Goal: Task Accomplishment & Management: Complete application form

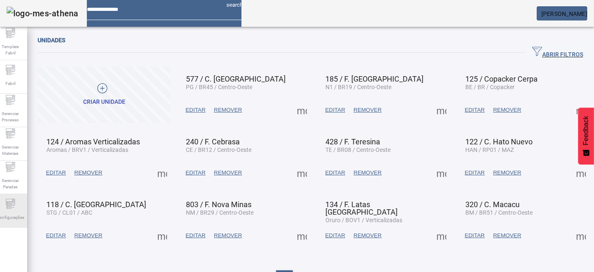
click at [12, 205] on icon at bounding box center [10, 203] width 10 height 10
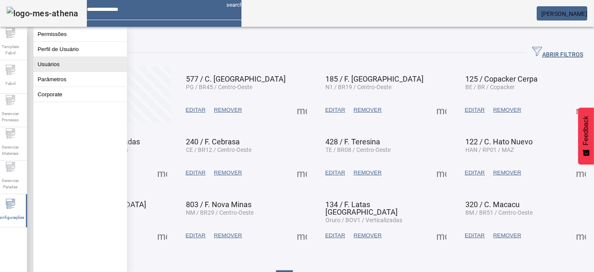
click at [73, 71] on button "Usuários" at bounding box center [80, 64] width 94 height 15
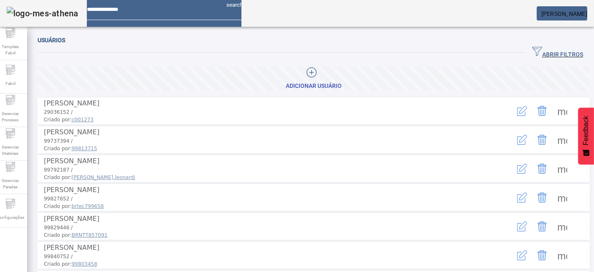
click at [547, 48] on span "ABRIR FILTROS" at bounding box center [557, 52] width 51 height 13
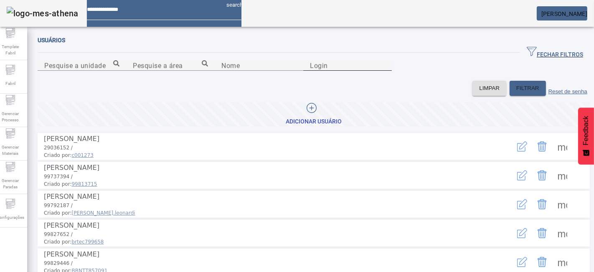
click at [385, 71] on input "Login" at bounding box center [347, 66] width 75 height 10
paste input "**********"
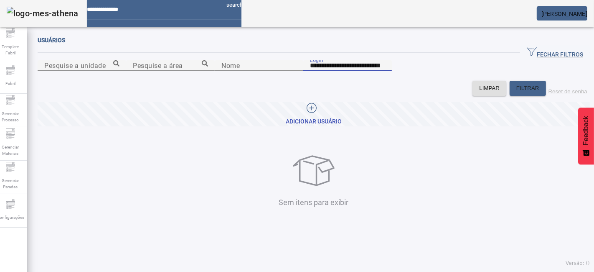
drag, startPoint x: 437, startPoint y: 109, endPoint x: 355, endPoint y: 107, distance: 81.9
click at [356, 71] on input "**********" at bounding box center [347, 66] width 75 height 10
type input "**********"
click at [335, 126] on span at bounding box center [314, 114] width 552 height 24
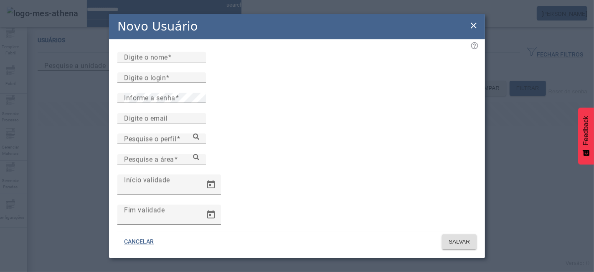
click at [199, 62] on input "Digite o nome" at bounding box center [161, 57] width 75 height 10
click at [175, 123] on input "Digite o email" at bounding box center [161, 118] width 75 height 10
paste input "**********"
type input "**********"
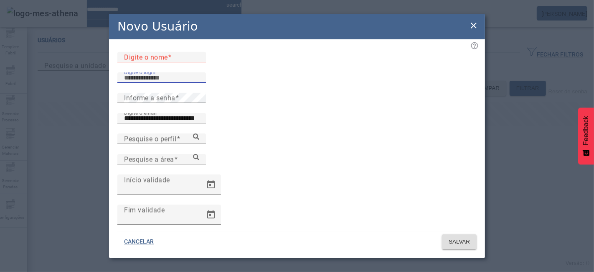
click at [181, 83] on input "Digite o login" at bounding box center [161, 78] width 75 height 10
paste input "**********"
drag, startPoint x: 230, startPoint y: 93, endPoint x: 226, endPoint y: 98, distance: 6.5
click at [199, 83] on div "**********" at bounding box center [161, 77] width 75 height 10
drag, startPoint x: 226, startPoint y: 98, endPoint x: 155, endPoint y: 102, distance: 70.7
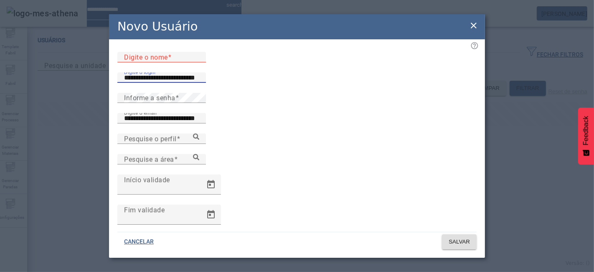
click at [155, 83] on input "**********" at bounding box center [161, 78] width 75 height 10
type input "**********"
click at [193, 62] on input "Digite o nome" at bounding box center [161, 57] width 75 height 10
paste input "**********"
type input "**********"
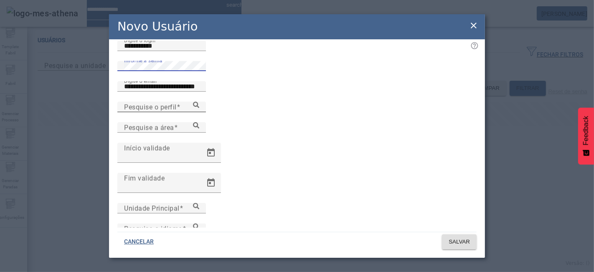
scroll to position [46, 0]
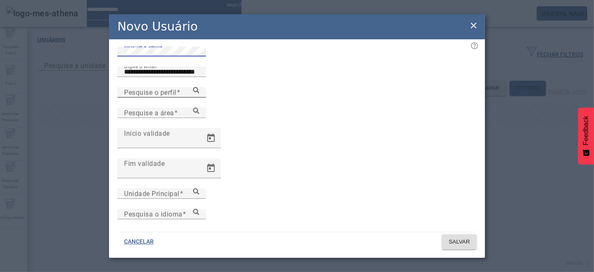
click at [199, 93] on icon at bounding box center [196, 90] width 6 height 6
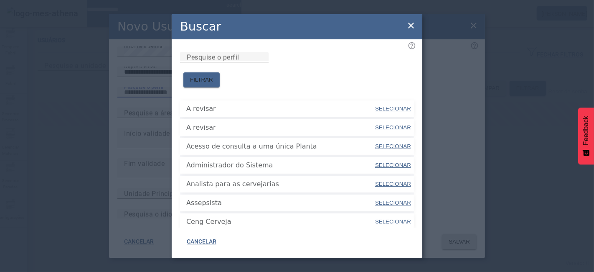
click at [262, 62] on input "Pesquise o perfil" at bounding box center [224, 57] width 75 height 10
click at [220, 70] on span at bounding box center [201, 80] width 36 height 20
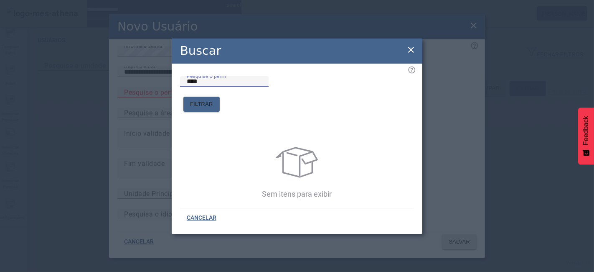
drag, startPoint x: 302, startPoint y: 98, endPoint x: 139, endPoint y: 97, distance: 163.0
click at [139, 97] on div "Buscar Pesquise o perfil **** FILTRAR Sem itens para exibir CANCELAR" at bounding box center [297, 136] width 594 height 272
type input "****"
click at [213, 100] on span "FILTRAR" at bounding box center [201, 104] width 23 height 8
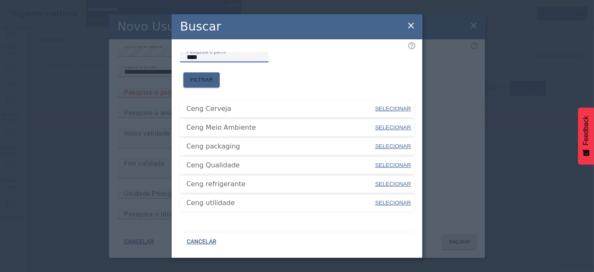
drag, startPoint x: 309, startPoint y: 67, endPoint x: 165, endPoint y: 69, distance: 143.3
click at [165, 69] on div "Buscar Pesquise o perfil **** FILTRAR Ceng Cerveja SELECIONAR Ceng Meio Ambient…" at bounding box center [297, 136] width 594 height 272
click at [213, 76] on span "FILTRAR" at bounding box center [201, 80] width 23 height 8
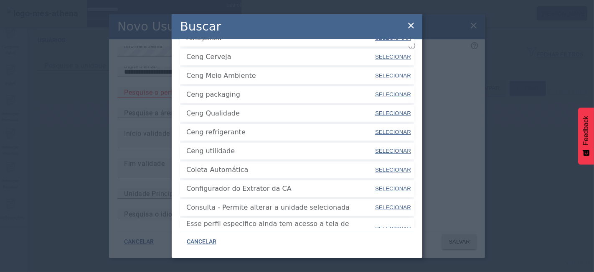
scroll to position [186, 0]
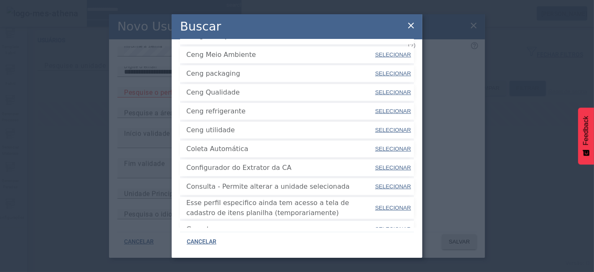
click at [375, 183] on span "SELECIONAR" at bounding box center [393, 186] width 36 height 6
type input "**********"
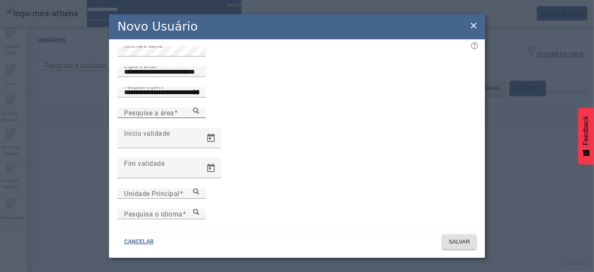
click at [199, 118] on input "Pesquise a área" at bounding box center [161, 113] width 75 height 10
click at [199, 114] on icon at bounding box center [196, 110] width 6 height 6
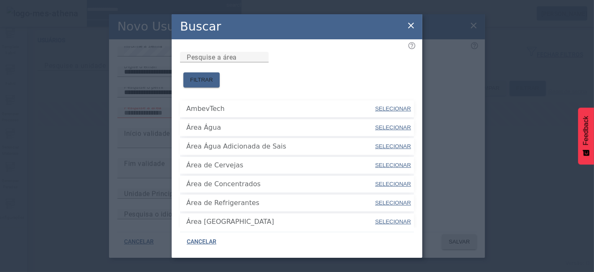
click at [375, 105] on span "SELECIONAR" at bounding box center [393, 108] width 36 height 6
type input "*********"
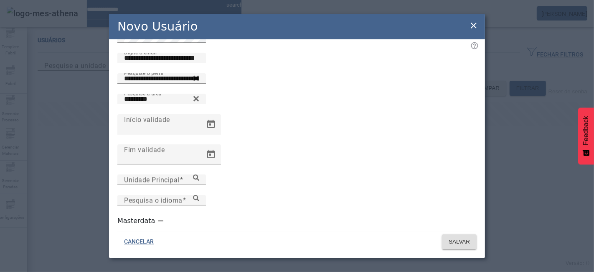
scroll to position [66, 0]
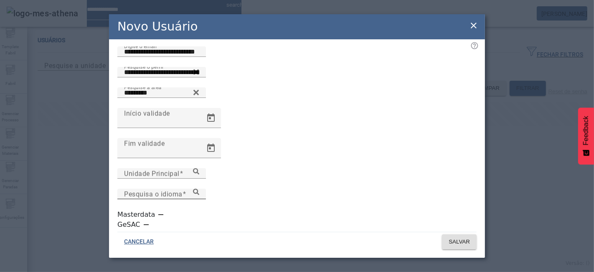
click at [199, 194] on icon at bounding box center [196, 191] width 6 height 6
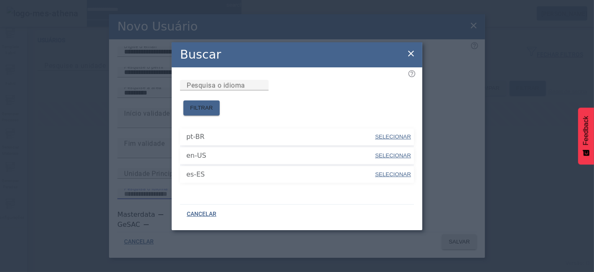
click at [394, 133] on span "SELECIONAR" at bounding box center [393, 136] width 36 height 6
type input "*****"
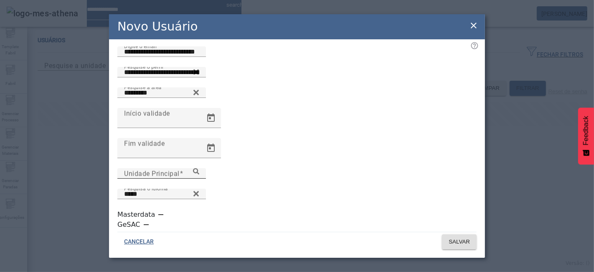
click at [199, 174] on icon at bounding box center [196, 171] width 6 height 6
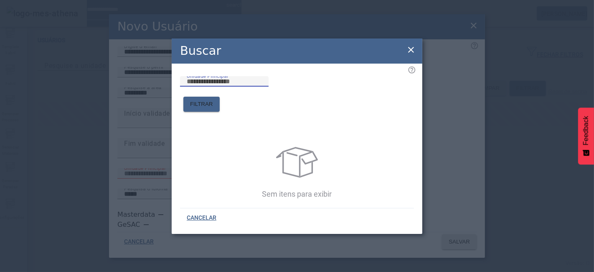
click at [262, 86] on input "Unidade Principal" at bounding box center [224, 81] width 75 height 10
type input "*****"
click at [213, 100] on span "FILTRAR" at bounding box center [201, 104] width 23 height 8
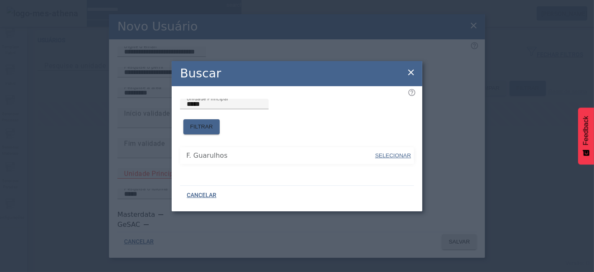
click at [404, 154] on span "SELECIONAR" at bounding box center [393, 155] width 36 height 8
type input "**********"
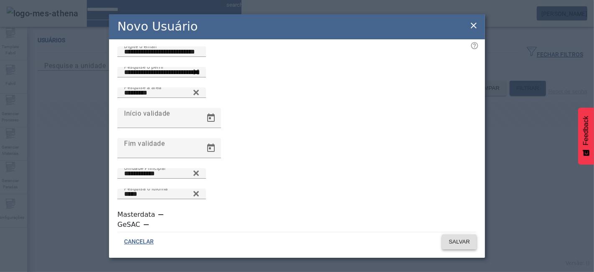
click at [463, 243] on span "SALVAR" at bounding box center [459, 241] width 21 height 8
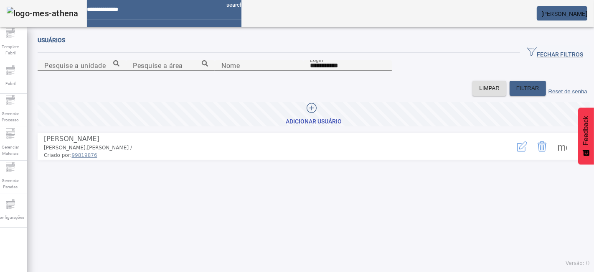
click at [552, 156] on span at bounding box center [562, 146] width 20 height 20
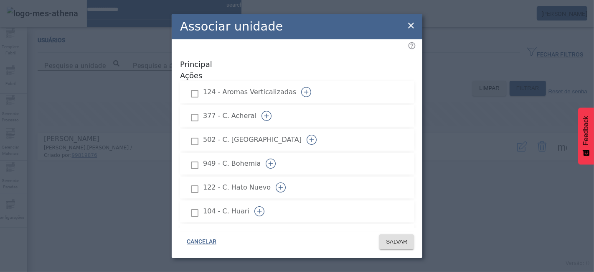
click at [407, 22] on icon at bounding box center [411, 25] width 10 height 10
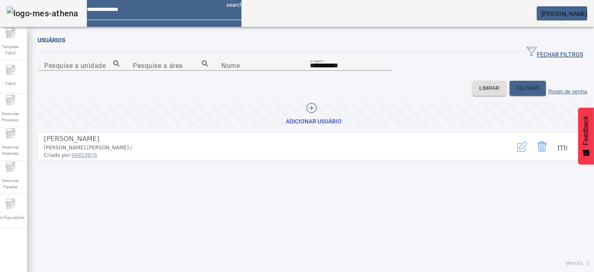
click at [517, 151] on icon "button" at bounding box center [522, 146] width 10 height 10
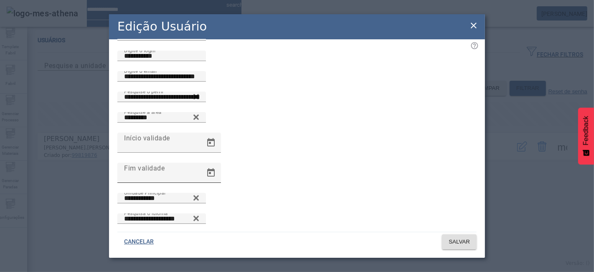
scroll to position [34, 0]
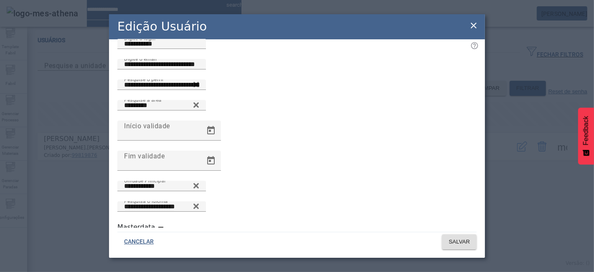
click at [477, 24] on icon at bounding box center [474, 25] width 10 height 10
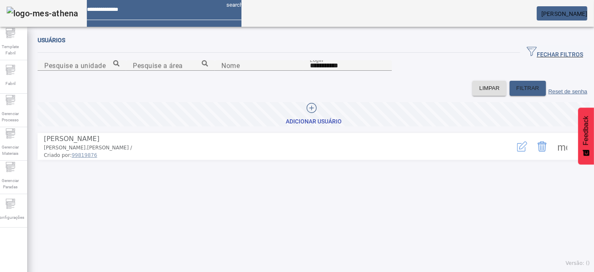
click at [552, 156] on span at bounding box center [562, 146] width 20 height 20
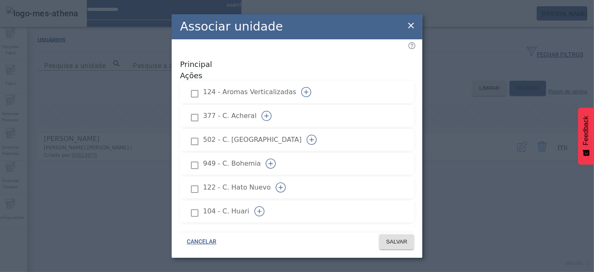
click at [272, 111] on icon "button" at bounding box center [267, 116] width 10 height 10
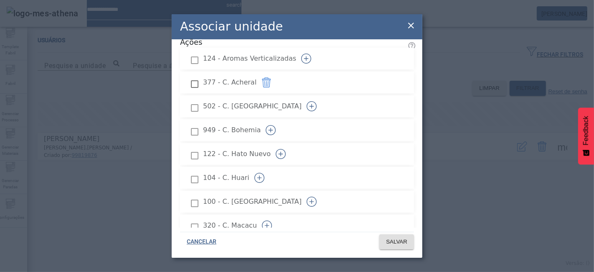
scroll to position [46, 0]
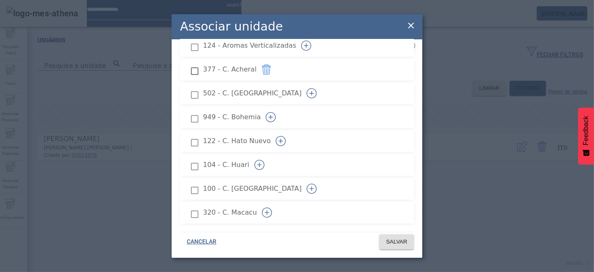
click at [265, 160] on icon "button" at bounding box center [259, 165] width 10 height 10
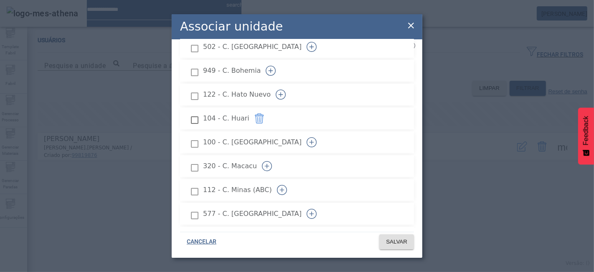
click at [267, 164] on icon "button" at bounding box center [267, 166] width 0 height 5
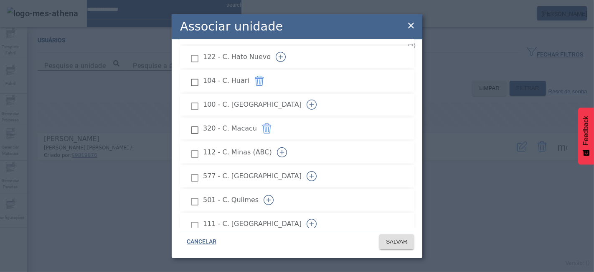
scroll to position [139, 0]
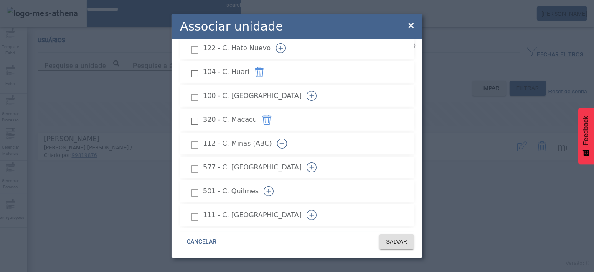
click at [317, 162] on icon "button" at bounding box center [312, 167] width 10 height 10
click at [389, 180] on li "501 - C. Quilmes" at bounding box center [297, 191] width 234 height 22
click at [274, 186] on icon "button" at bounding box center [269, 191] width 10 height 10
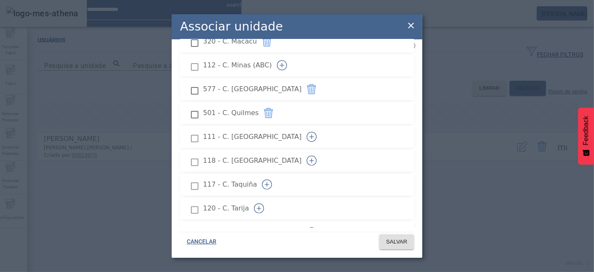
scroll to position [232, 0]
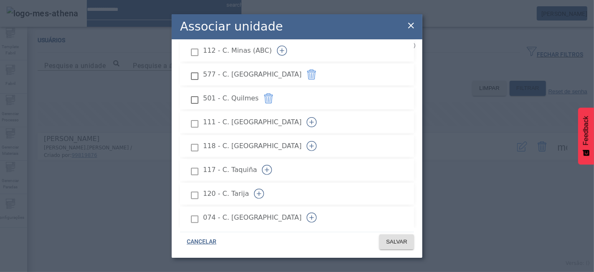
click at [317, 117] on icon "button" at bounding box center [312, 122] width 10 height 10
click at [317, 141] on icon "button" at bounding box center [312, 146] width 10 height 10
click at [277, 160] on button "button" at bounding box center [267, 170] width 20 height 20
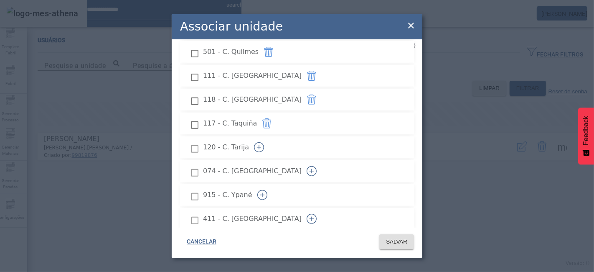
click at [264, 142] on icon "button" at bounding box center [259, 147] width 10 height 10
click at [317, 166] on icon "button" at bounding box center [312, 171] width 10 height 10
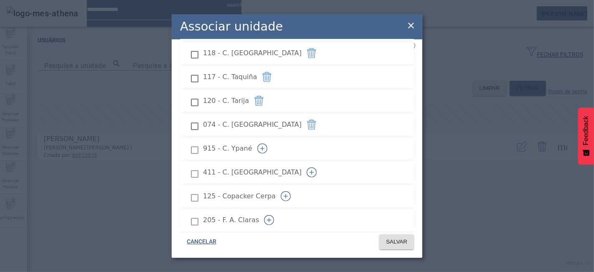
click at [267, 143] on icon "button" at bounding box center [262, 148] width 10 height 10
click at [317, 167] on icon "button" at bounding box center [312, 172] width 10 height 10
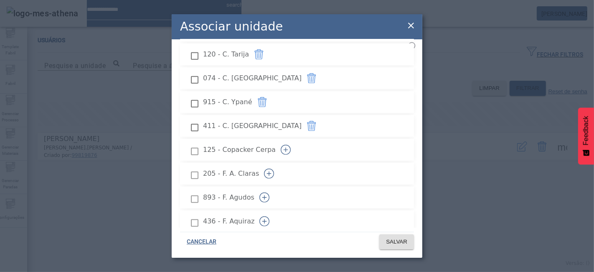
scroll to position [418, 0]
click at [274, 122] on icon "button" at bounding box center [269, 127] width 10 height 10
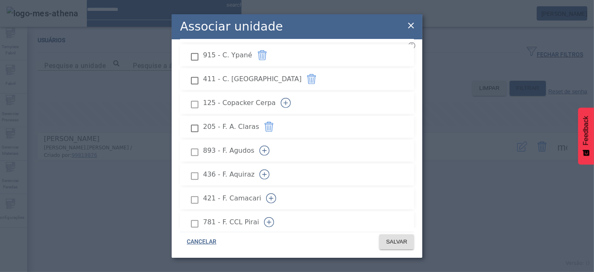
click at [270, 145] on icon "button" at bounding box center [264, 150] width 10 height 10
click at [270, 169] on icon "button" at bounding box center [264, 174] width 10 height 10
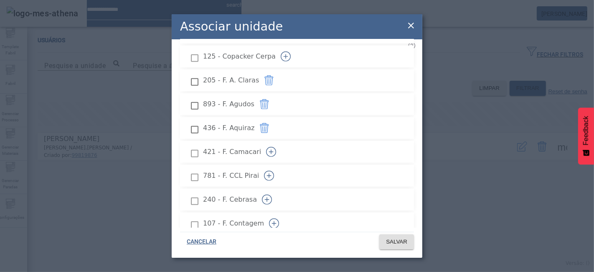
click at [276, 147] on icon "button" at bounding box center [271, 152] width 10 height 10
click at [274, 170] on icon "button" at bounding box center [269, 175] width 10 height 10
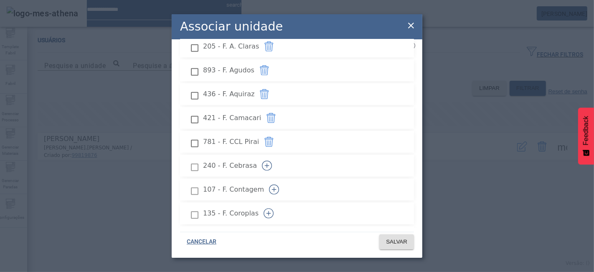
scroll to position [511, 0]
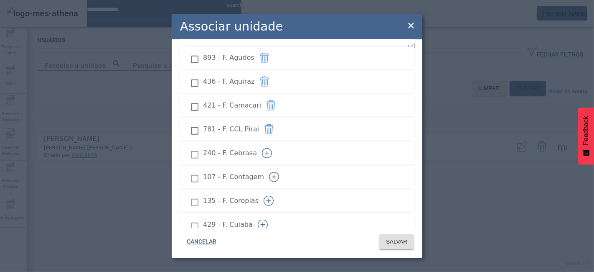
click at [270, 153] on icon "button" at bounding box center [267, 153] width 5 height 0
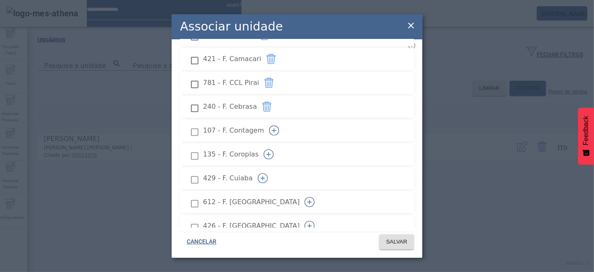
scroll to position [603, 0]
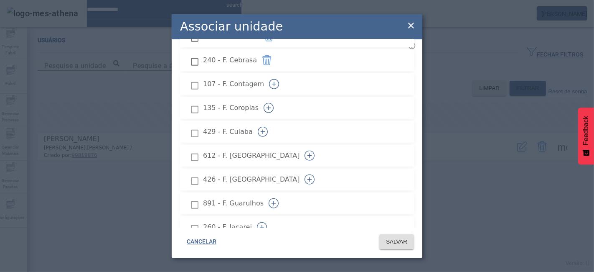
click at [268, 127] on icon "button" at bounding box center [263, 132] width 10 height 10
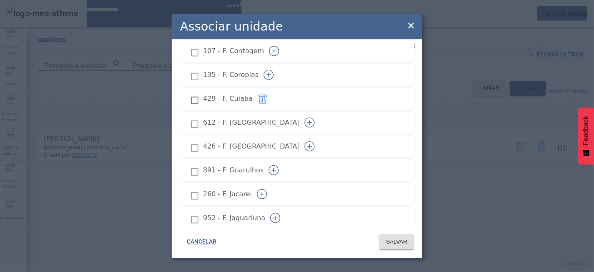
scroll to position [650, 0]
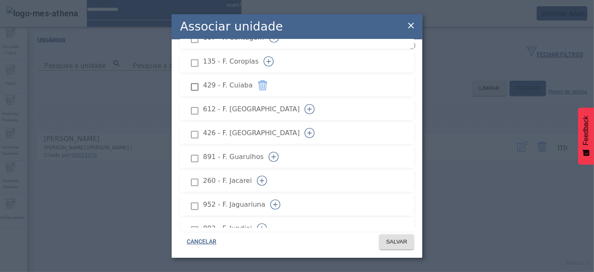
click at [279, 152] on icon "button" at bounding box center [274, 157] width 10 height 10
click at [267, 175] on icon "button" at bounding box center [262, 180] width 10 height 10
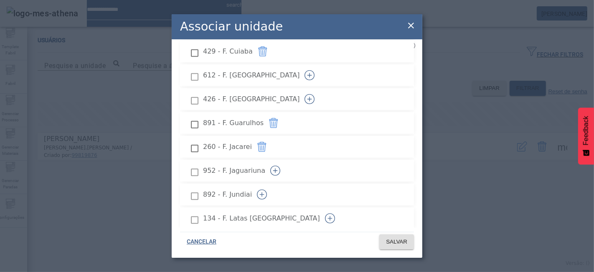
scroll to position [696, 0]
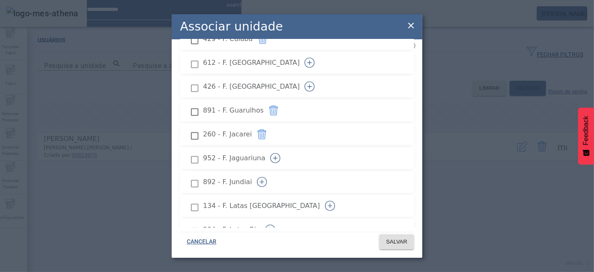
click at [275, 156] on icon "button" at bounding box center [275, 158] width 0 height 5
click at [267, 177] on icon "button" at bounding box center [262, 182] width 10 height 10
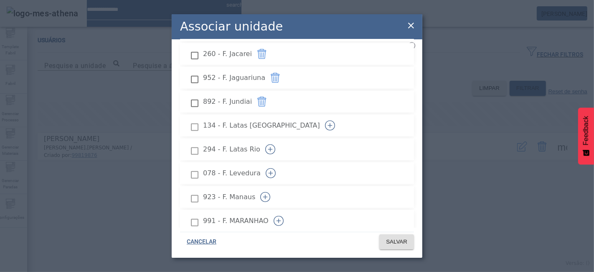
scroll to position [789, 0]
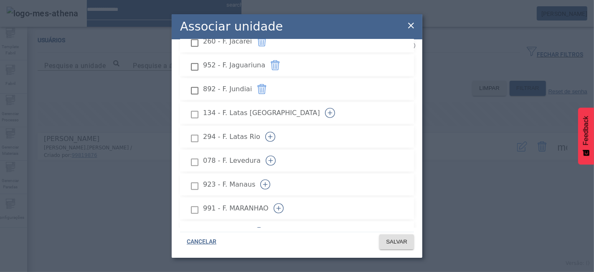
click at [281, 150] on button "button" at bounding box center [271, 160] width 20 height 20
click at [270, 179] on icon "button" at bounding box center [265, 184] width 10 height 10
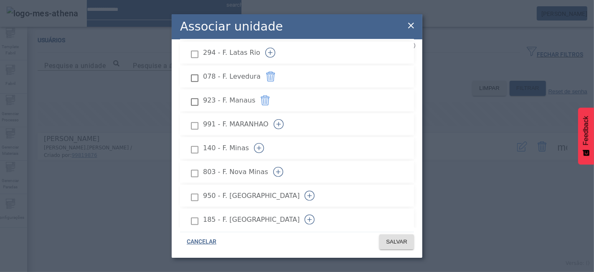
scroll to position [882, 0]
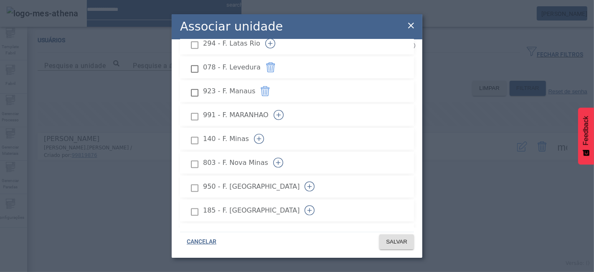
click at [284, 110] on icon "button" at bounding box center [279, 115] width 10 height 10
click at [264, 134] on icon "button" at bounding box center [259, 139] width 10 height 10
click at [283, 158] on icon "button" at bounding box center [278, 163] width 10 height 10
click at [315, 181] on icon "button" at bounding box center [310, 186] width 10 height 10
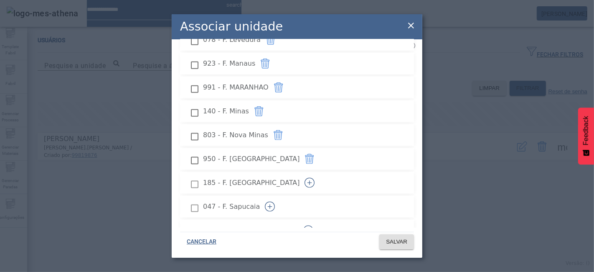
scroll to position [928, 0]
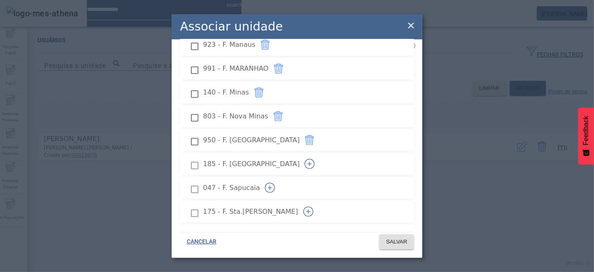
click at [315, 159] on icon "button" at bounding box center [310, 164] width 10 height 10
click at [275, 183] on icon "button" at bounding box center [270, 188] width 10 height 10
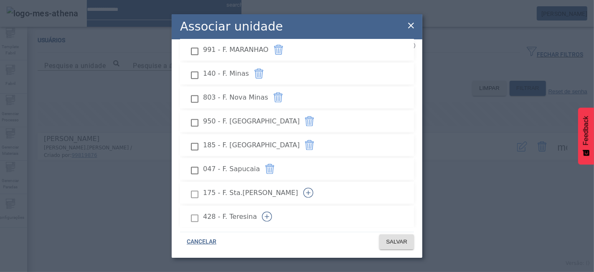
scroll to position [975, 0]
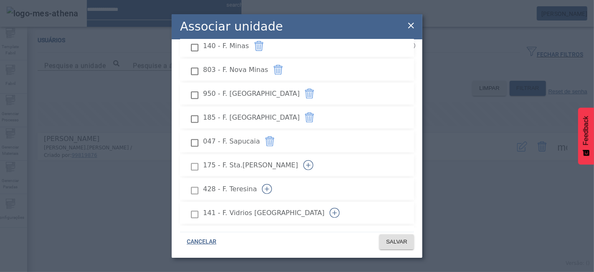
click at [313, 160] on icon "button" at bounding box center [308, 165] width 10 height 10
click at [272, 184] on icon "button" at bounding box center [267, 189] width 10 height 10
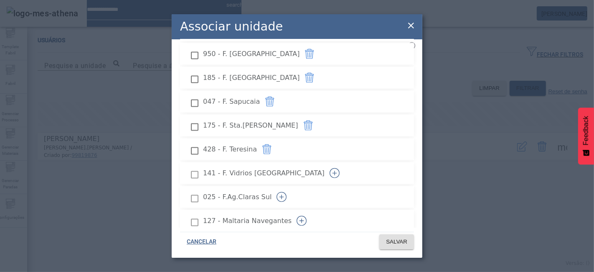
scroll to position [1068, 0]
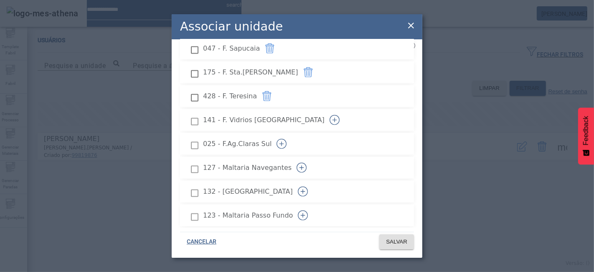
click at [287, 139] on icon "button" at bounding box center [282, 144] width 10 height 10
click at [307, 163] on icon "button" at bounding box center [302, 168] width 10 height 10
click at [308, 186] on icon "button" at bounding box center [303, 191] width 10 height 10
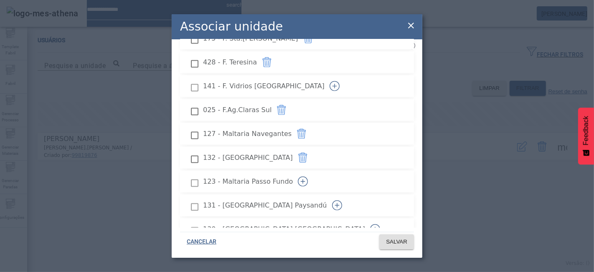
scroll to position [1114, 0]
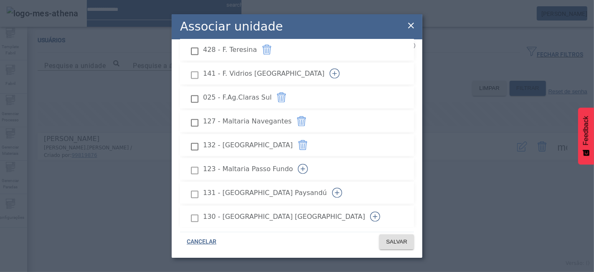
click at [308, 164] on icon "button" at bounding box center [303, 169] width 10 height 10
click at [342, 188] on icon "button" at bounding box center [337, 193] width 10 height 10
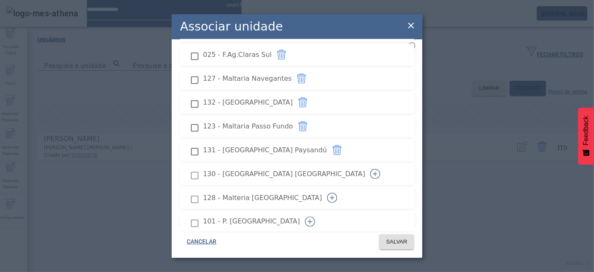
scroll to position [1207, 0]
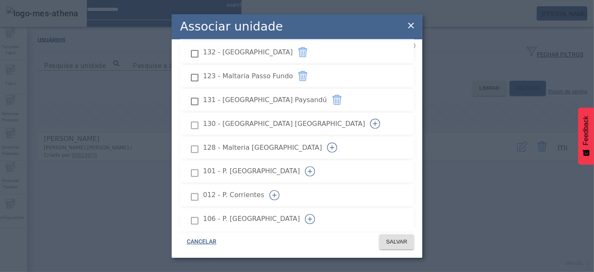
click at [380, 119] on icon "button" at bounding box center [375, 124] width 10 height 10
click at [337, 142] on icon "button" at bounding box center [332, 147] width 10 height 10
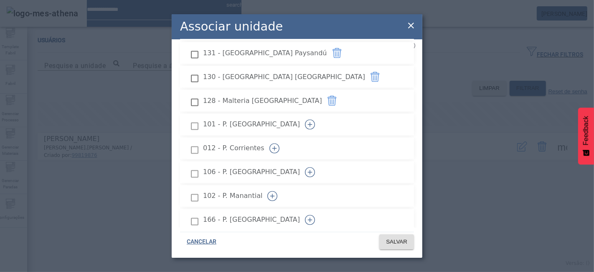
click at [280, 143] on icon "button" at bounding box center [275, 148] width 10 height 10
click at [315, 167] on icon "button" at bounding box center [310, 172] width 10 height 10
drag, startPoint x: 382, startPoint y: 170, endPoint x: 371, endPoint y: 160, distance: 15.4
click at [282, 186] on button "button" at bounding box center [272, 196] width 20 height 20
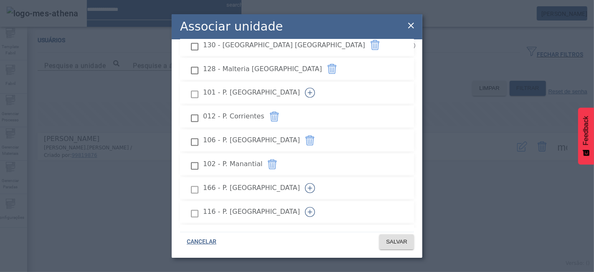
scroll to position [1300, 0]
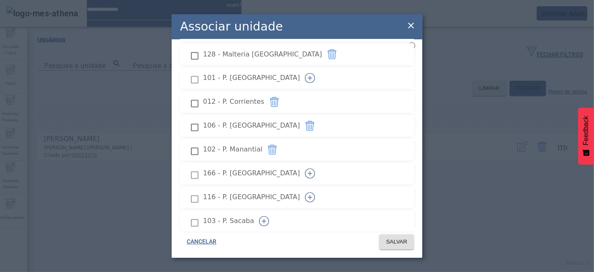
click at [310, 171] on icon "button" at bounding box center [310, 173] width 0 height 5
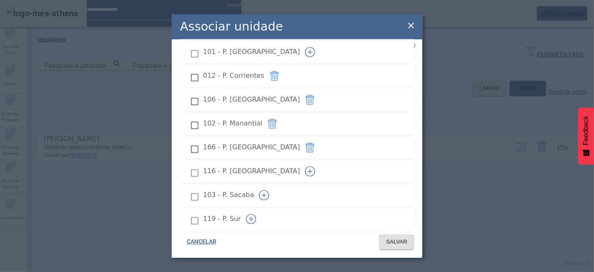
scroll to position [1346, 0]
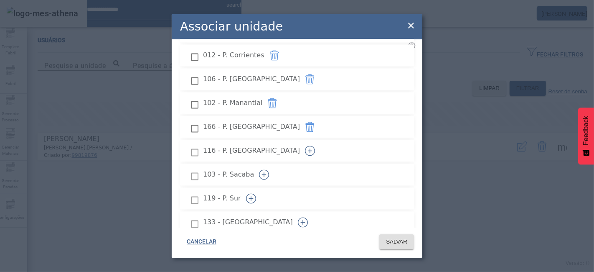
click at [315, 146] on icon "button" at bounding box center [310, 151] width 10 height 10
click at [269, 170] on icon "button" at bounding box center [264, 175] width 10 height 10
click at [256, 193] on icon "button" at bounding box center [251, 198] width 10 height 10
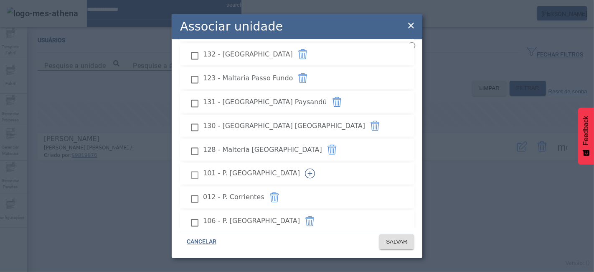
scroll to position [1160, 0]
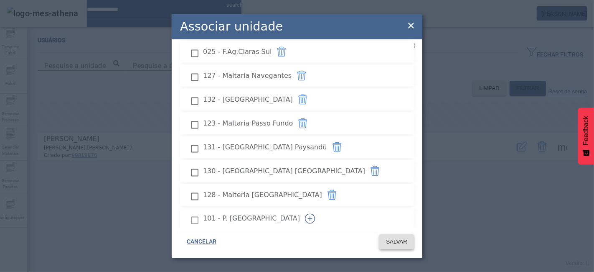
click at [397, 237] on span "SALVAR" at bounding box center [396, 241] width 21 height 8
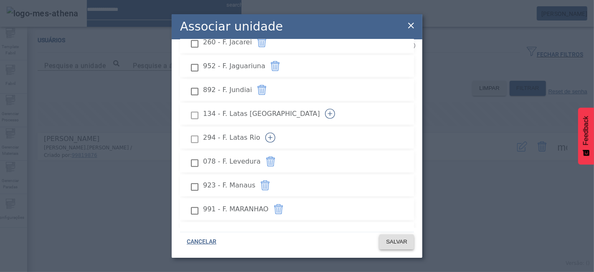
scroll to position [695, 0]
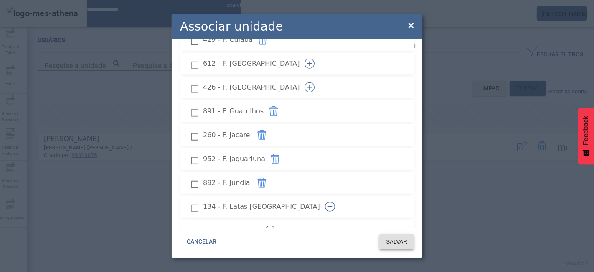
click at [407, 244] on span "SALVAR" at bounding box center [396, 241] width 21 height 8
